Goal: Task Accomplishment & Management: Manage account settings

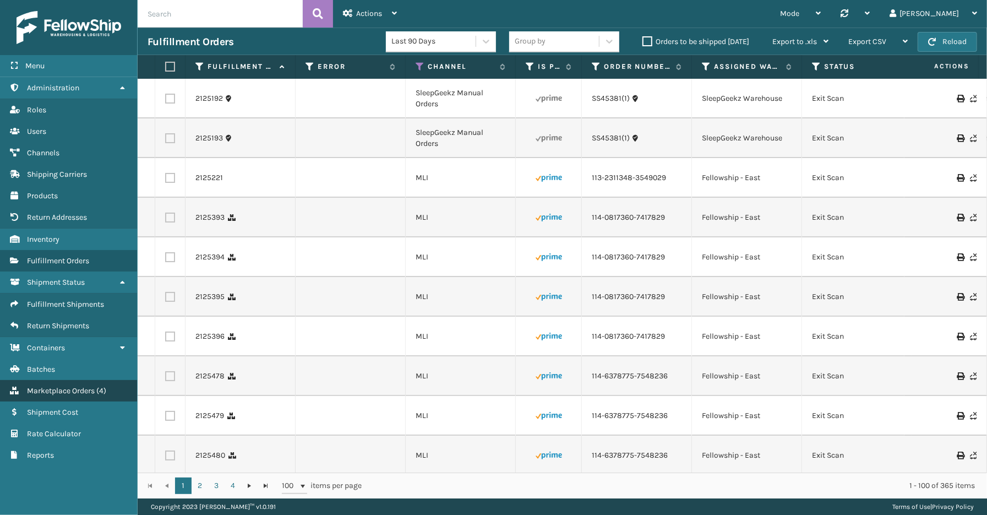
click at [54, 388] on link "Marketplace Orders ( 4 )" at bounding box center [68, 390] width 137 height 21
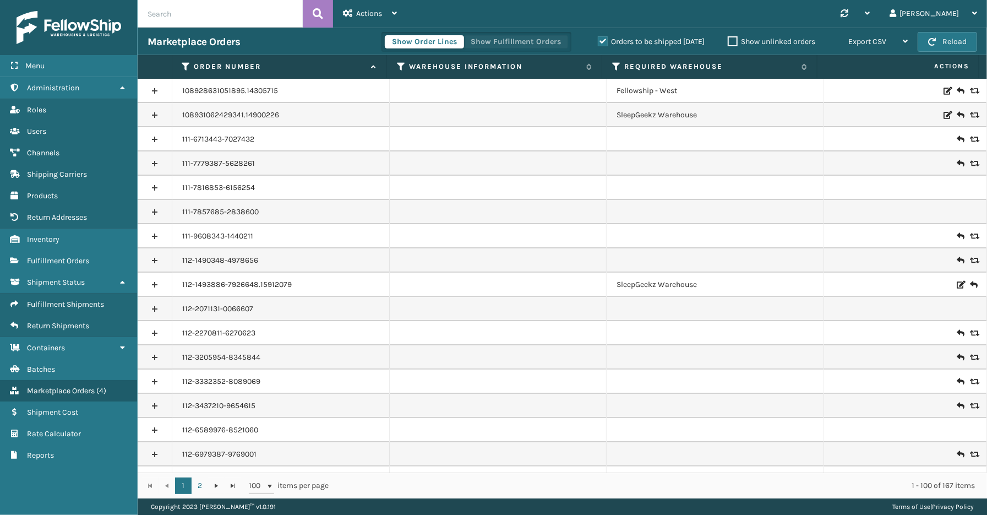
click at [514, 41] on button "Show Fulfillment Orders" at bounding box center [516, 41] width 105 height 13
click at [600, 39] on label "Orders to be shipped [DATE]" at bounding box center [651, 41] width 107 height 9
click at [598, 39] on input "Orders to be shipped [DATE]" at bounding box center [598, 38] width 1 height 7
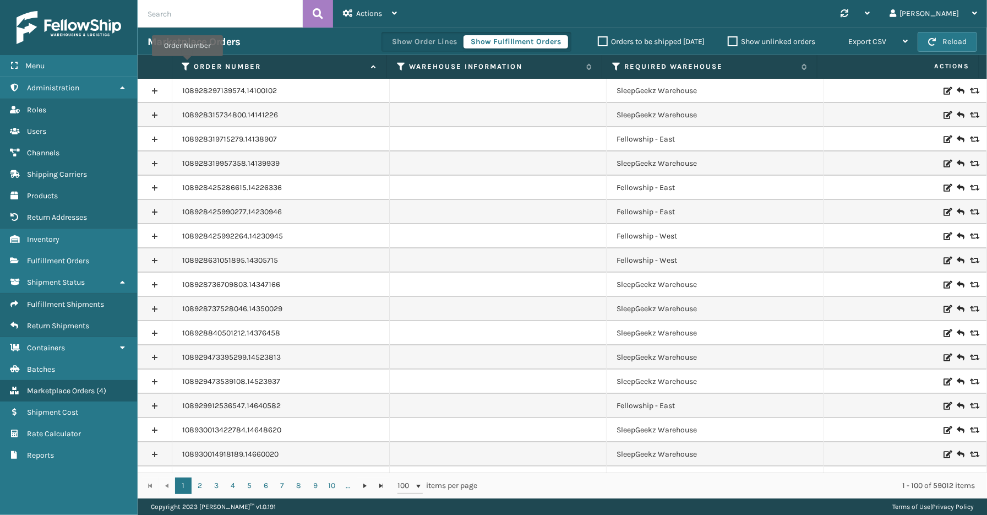
click at [187, 64] on icon at bounding box center [186, 67] width 9 height 10
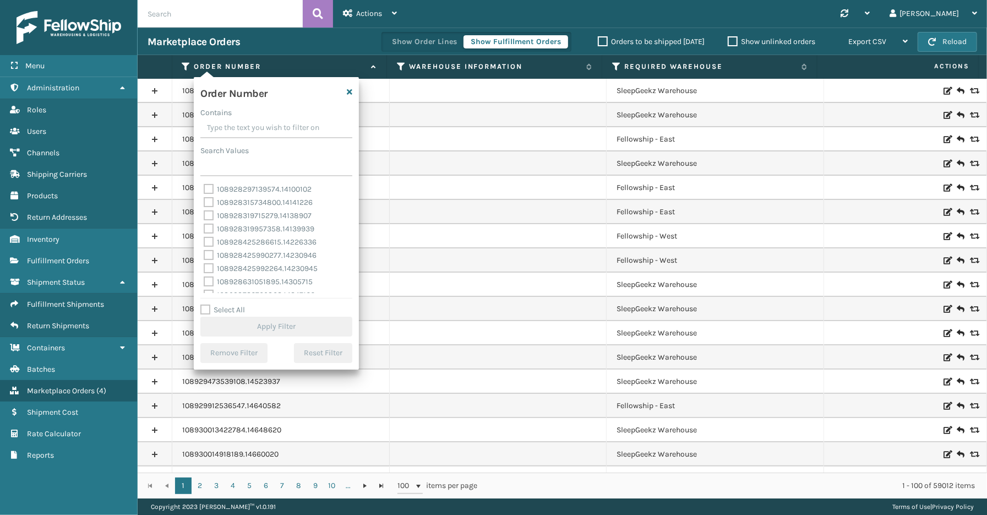
click at [222, 125] on input "Contains" at bounding box center [276, 128] width 152 height 20
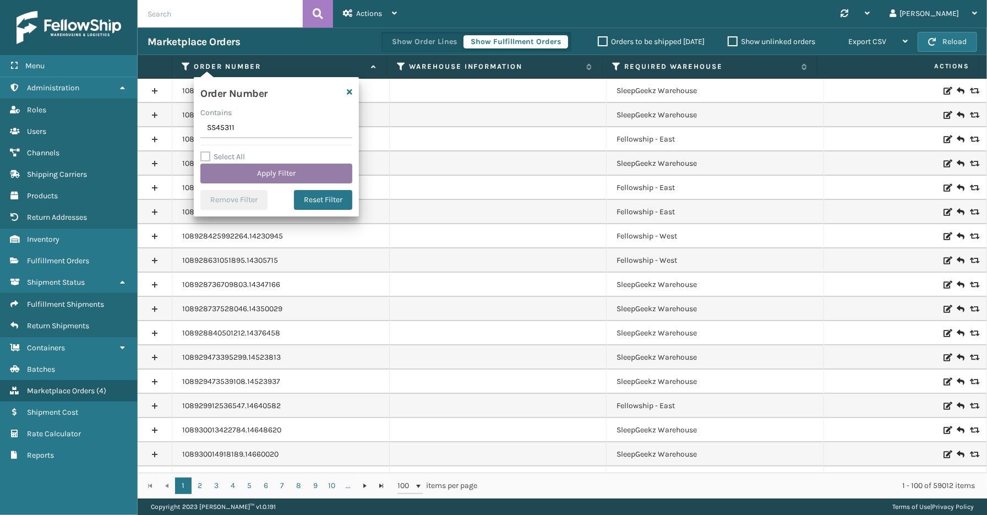
type input "SS45311"
click at [240, 177] on button "Apply Filter" at bounding box center [276, 173] width 152 height 20
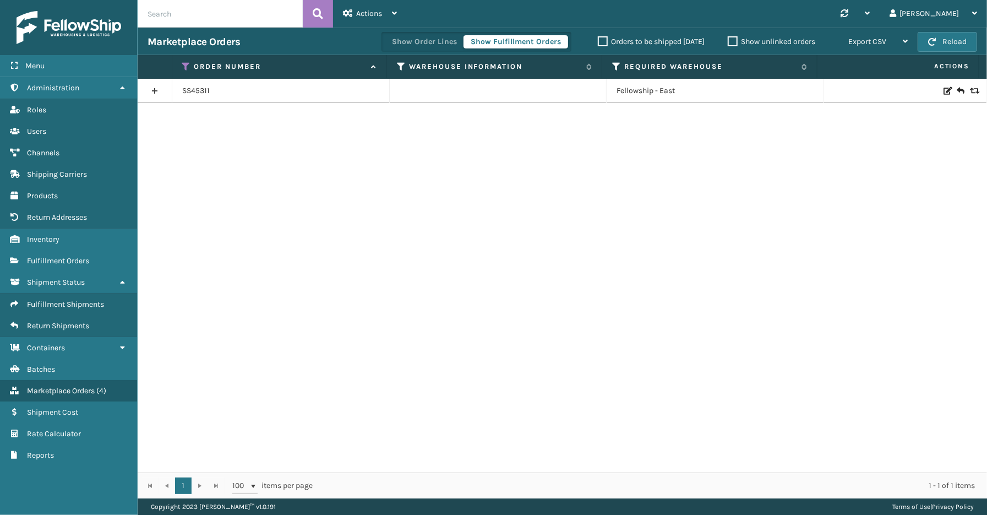
click at [153, 92] on link at bounding box center [155, 91] width 34 height 18
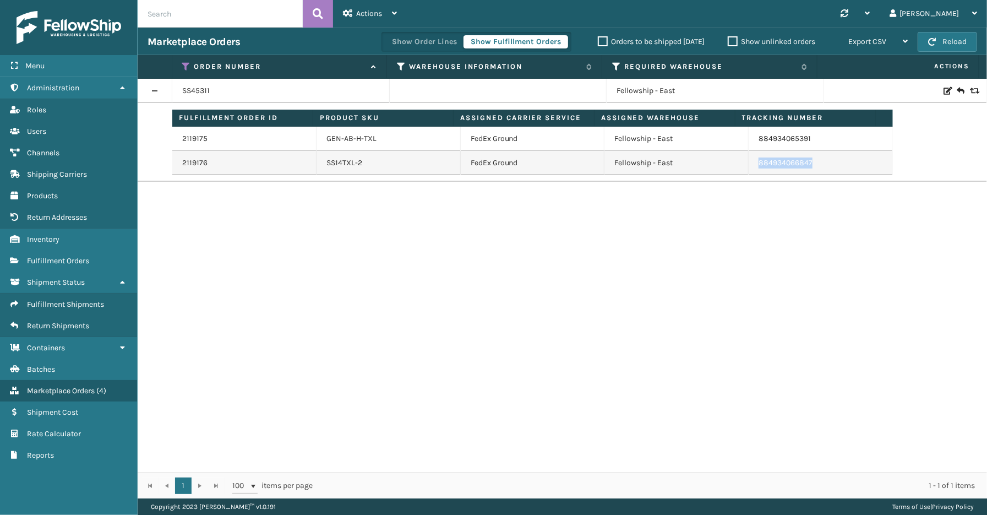
drag, startPoint x: 830, startPoint y: 170, endPoint x: 751, endPoint y: 167, distance: 79.3
click at [751, 167] on td "884934066847" at bounding box center [821, 163] width 144 height 24
copy link "884934066847"
drag, startPoint x: 811, startPoint y: 145, endPoint x: 749, endPoint y: 143, distance: 62.2
click at [749, 143] on td "884934065391" at bounding box center [821, 139] width 144 height 24
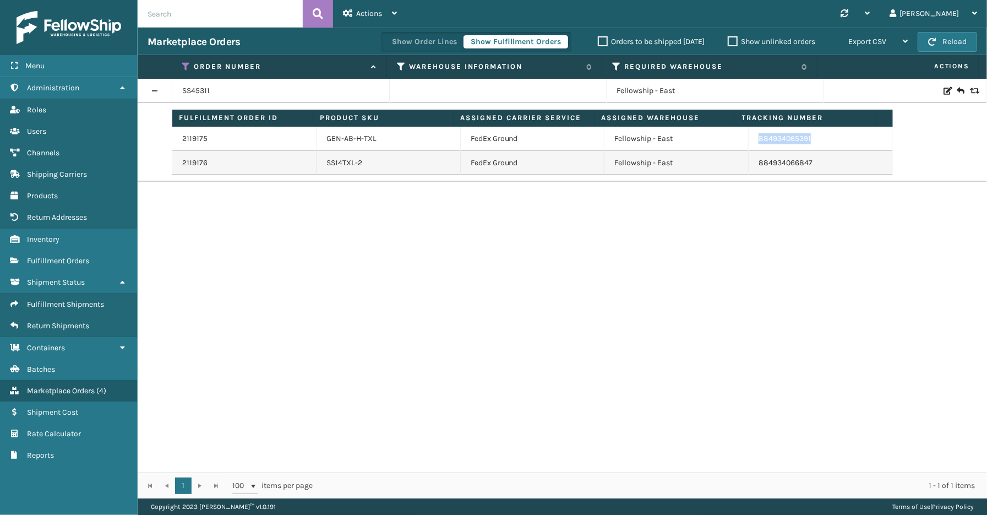
copy link "884934065391"
click at [433, 279] on div "SS45311 Fellowship - East Fulfillment Order ID Product SKU Assigned Carrier Ser…" at bounding box center [562, 276] width 849 height 394
